Goal: Task Accomplishment & Management: Use online tool/utility

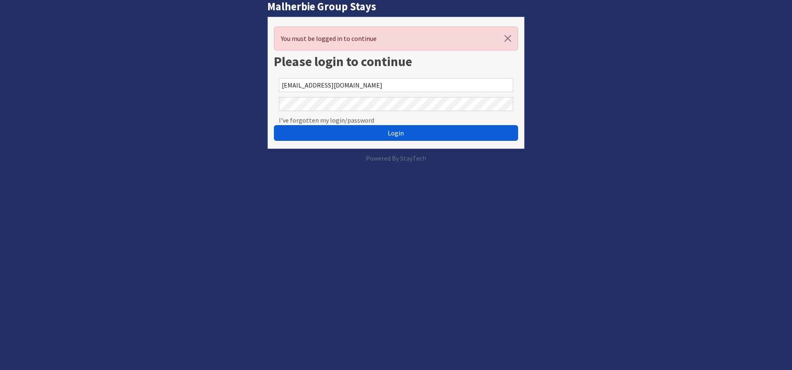
click at [395, 132] on span "Login" at bounding box center [396, 133] width 16 height 8
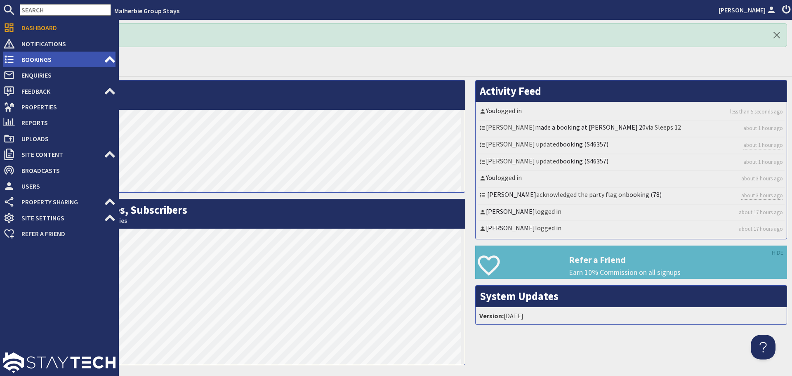
click at [37, 58] on span "Bookings" at bounding box center [59, 59] width 89 height 13
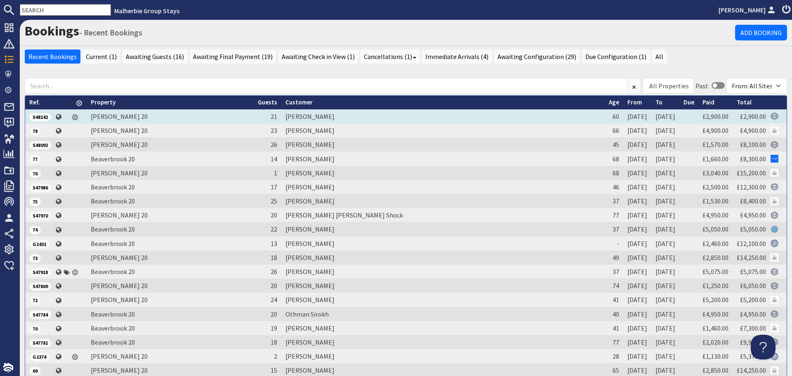
click at [43, 115] on span "S48142" at bounding box center [40, 117] width 22 height 8
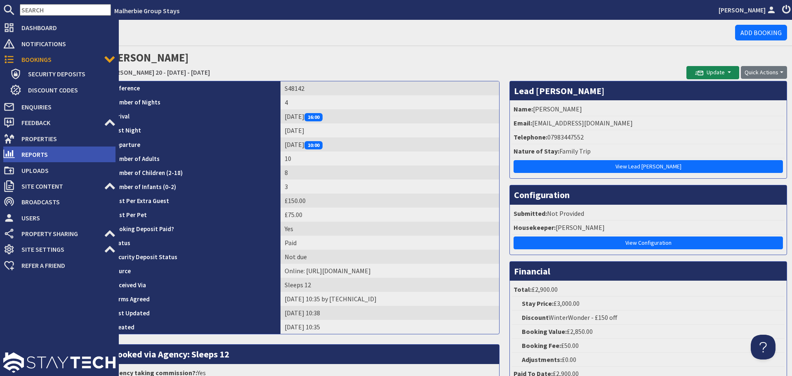
click at [28, 152] on span "Reports" at bounding box center [65, 154] width 101 height 13
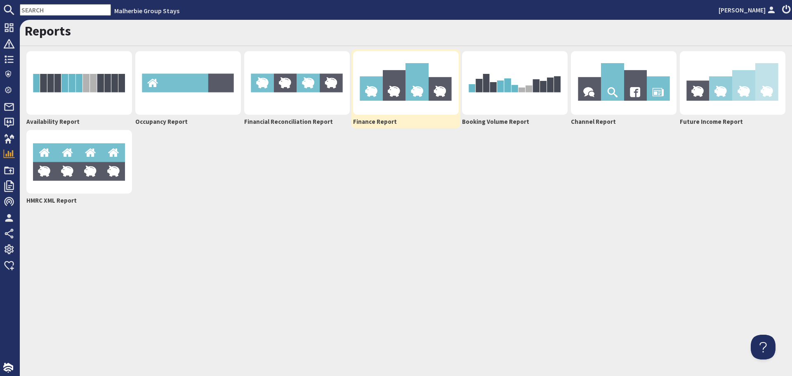
click at [400, 82] on img at bounding box center [406, 83] width 106 height 64
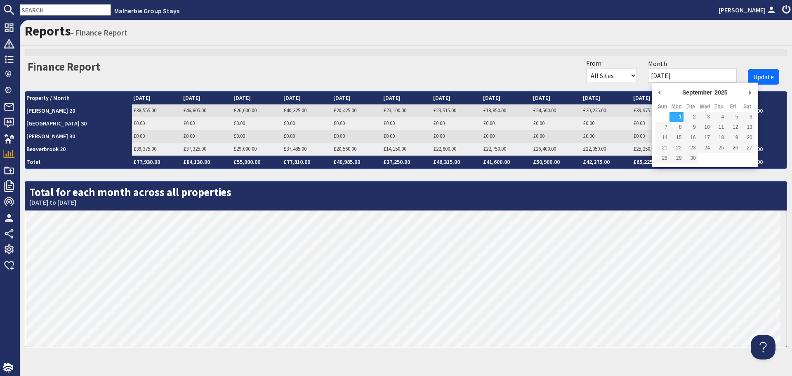
click at [700, 75] on input "[DATE]" at bounding box center [692, 75] width 89 height 14
type input "[DATE]"
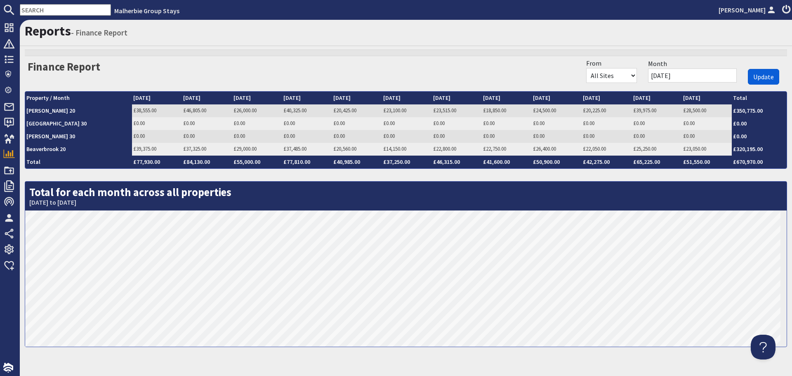
click at [756, 76] on span "Update" at bounding box center [763, 77] width 21 height 8
click at [584, 110] on link "£46,805.00" at bounding box center [595, 110] width 23 height 7
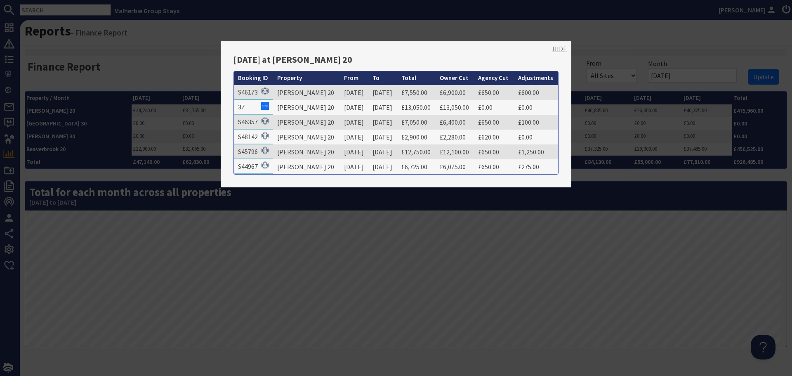
click at [555, 48] on link "HIDE" at bounding box center [559, 49] width 14 height 10
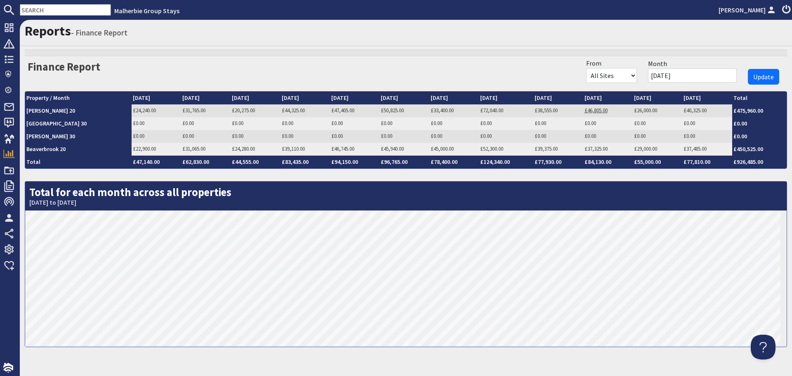
click at [584, 111] on link "£46,805.00" at bounding box center [595, 110] width 23 height 7
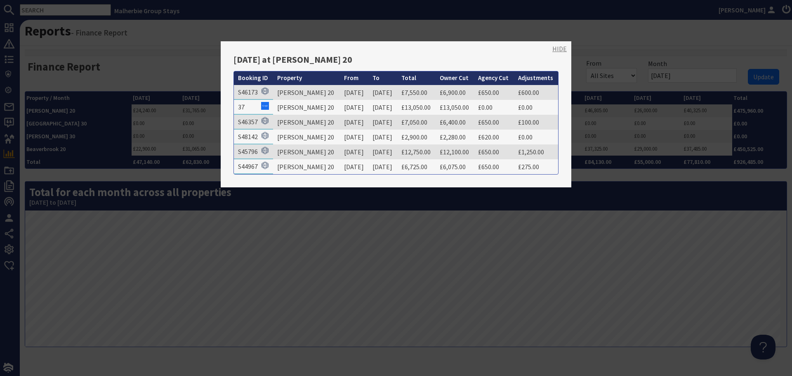
click at [555, 47] on link "HIDE" at bounding box center [559, 49] width 14 height 10
